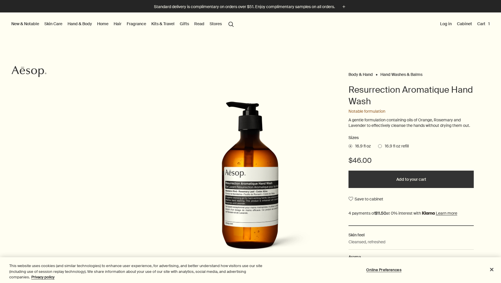
click at [392, 144] on span "16.9 fl oz refill" at bounding box center [395, 147] width 27 height 6
click at [378, 144] on input "16.9 fl oz refill" at bounding box center [378, 146] width 0 height 4
click at [357, 144] on span "16.9 fl oz" at bounding box center [362, 147] width 19 height 6
click at [349, 144] on input "16.9 fl oz" at bounding box center [349, 146] width 0 height 4
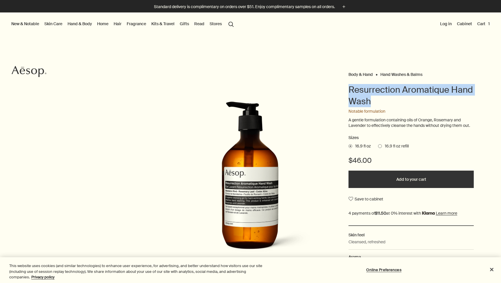
drag, startPoint x: 351, startPoint y: 88, endPoint x: 377, endPoint y: 103, distance: 29.9
click at [377, 103] on h1 "Resurrection Aromatique Hand Wash" at bounding box center [411, 95] width 125 height 23
copy h1 "Resurrection Aromatique Hand Wash"
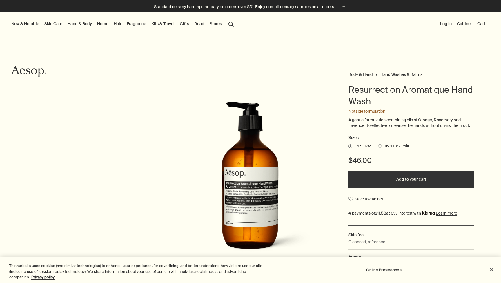
click at [386, 149] on div "Sizes 16.9 fl oz 16.9 fl oz refill $46.00 Add to your cart Save to cabinet" at bounding box center [411, 180] width 125 height 91
click at [386, 146] on span "16.9 fl oz refill" at bounding box center [395, 147] width 27 height 6
click at [378, 146] on input "16.9 fl oz refill" at bounding box center [378, 146] width 0 height 4
click at [357, 145] on span "16.9 fl oz" at bounding box center [362, 147] width 19 height 6
click at [349, 145] on input "16.9 fl oz" at bounding box center [349, 146] width 0 height 4
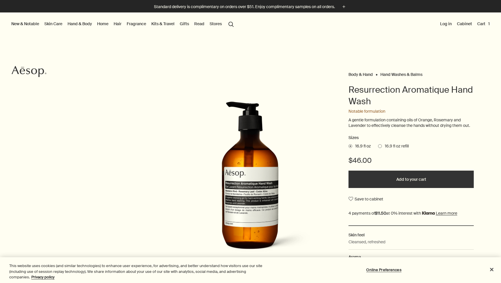
click at [227, 24] on button "search Search" at bounding box center [231, 23] width 10 height 11
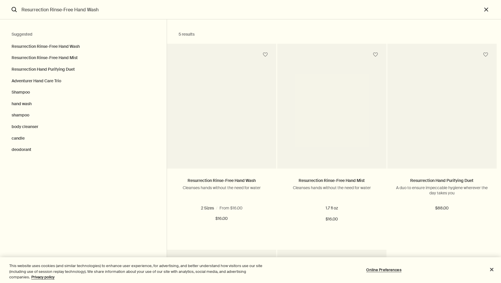
type input "Resurrection Rinse-Free Hand Wash"
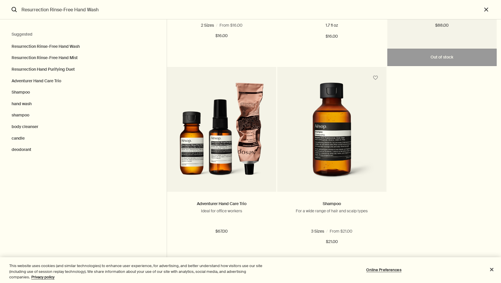
scroll to position [185, 0]
